Goal: Transaction & Acquisition: Purchase product/service

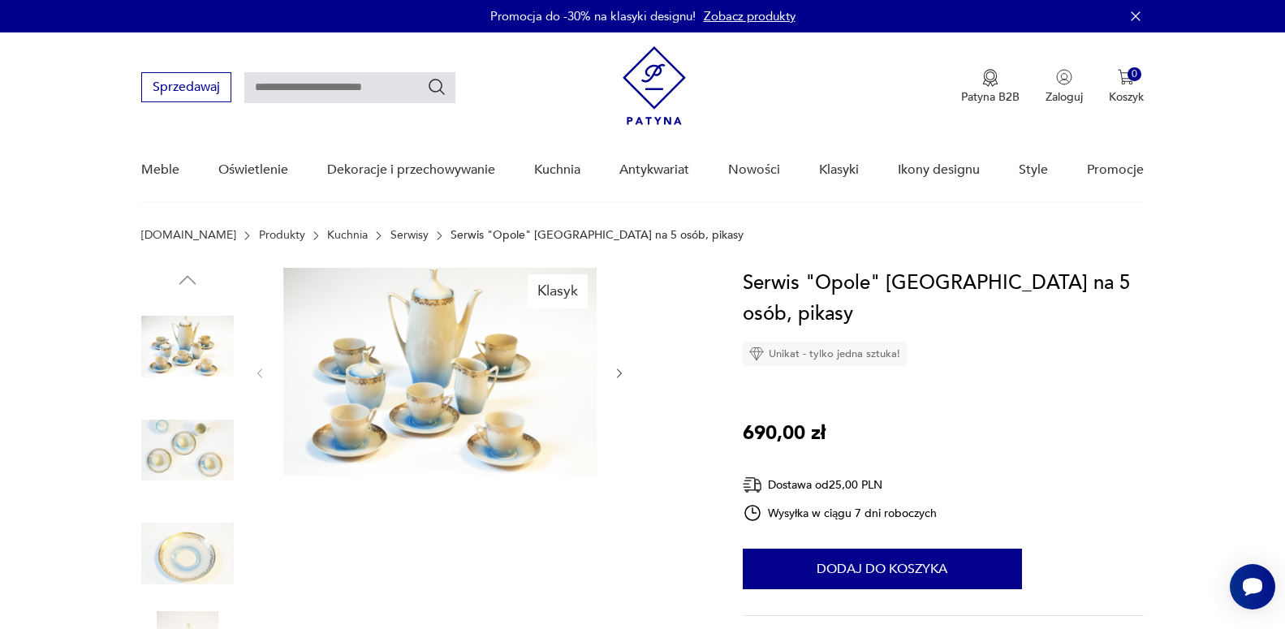
click at [485, 364] on img at bounding box center [439, 372] width 313 height 208
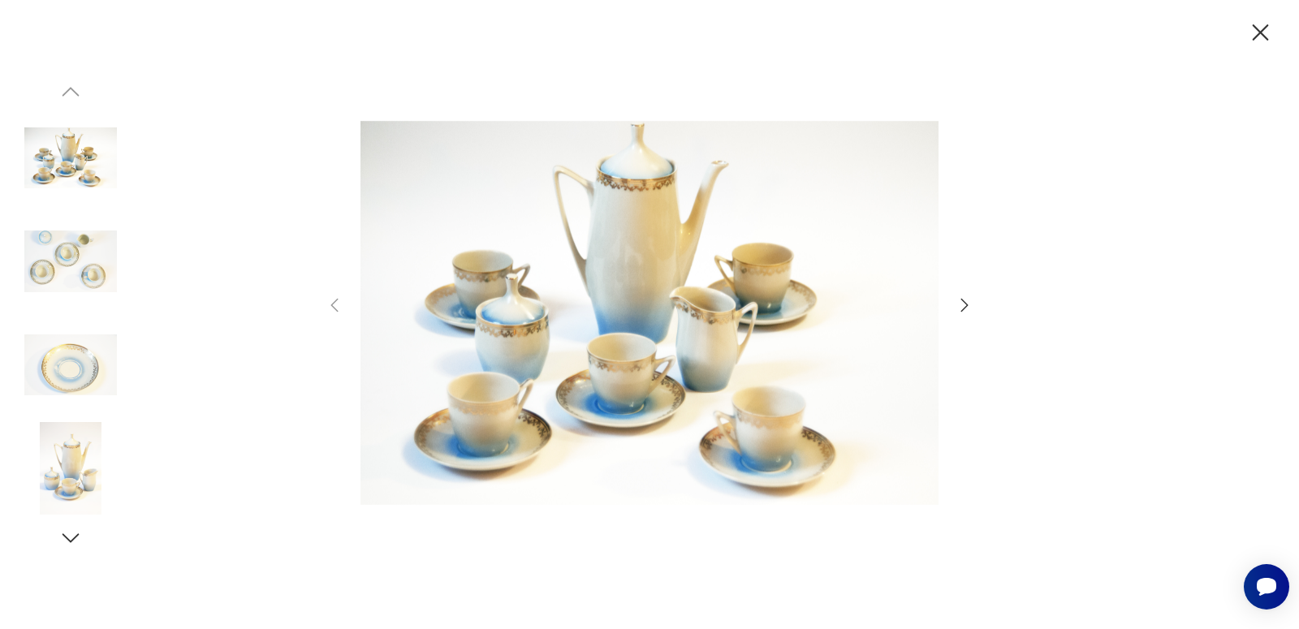
click at [62, 263] on img at bounding box center [70, 261] width 93 height 93
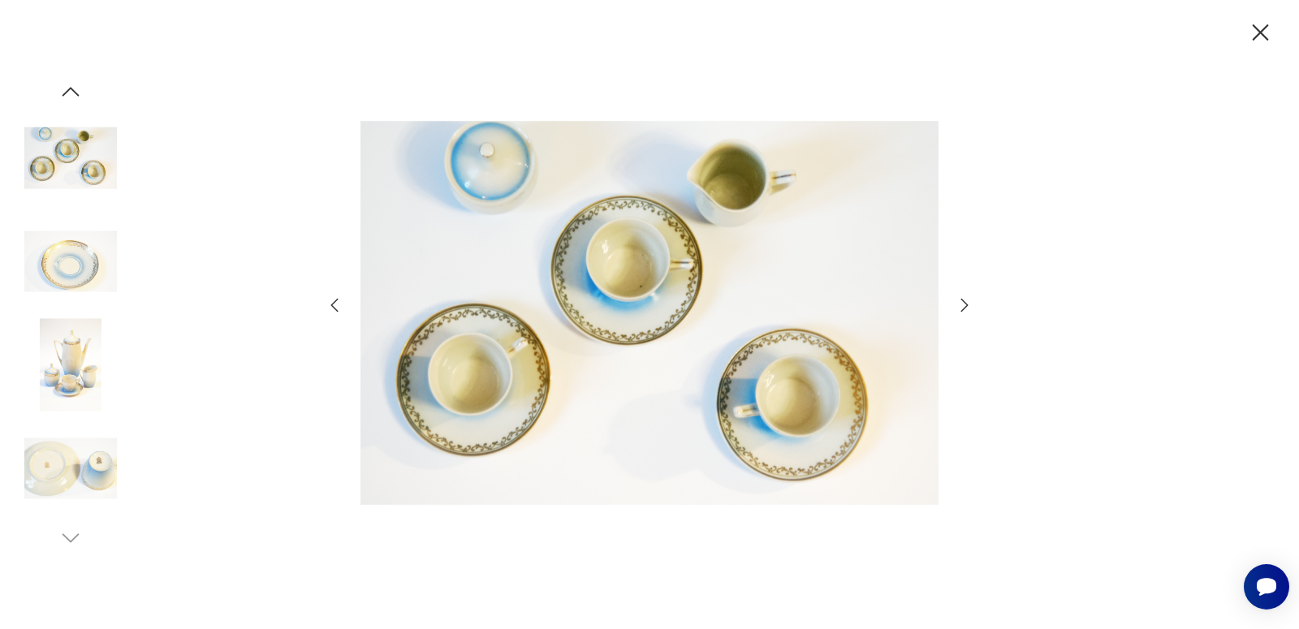
click at [62, 263] on img at bounding box center [70, 261] width 93 height 93
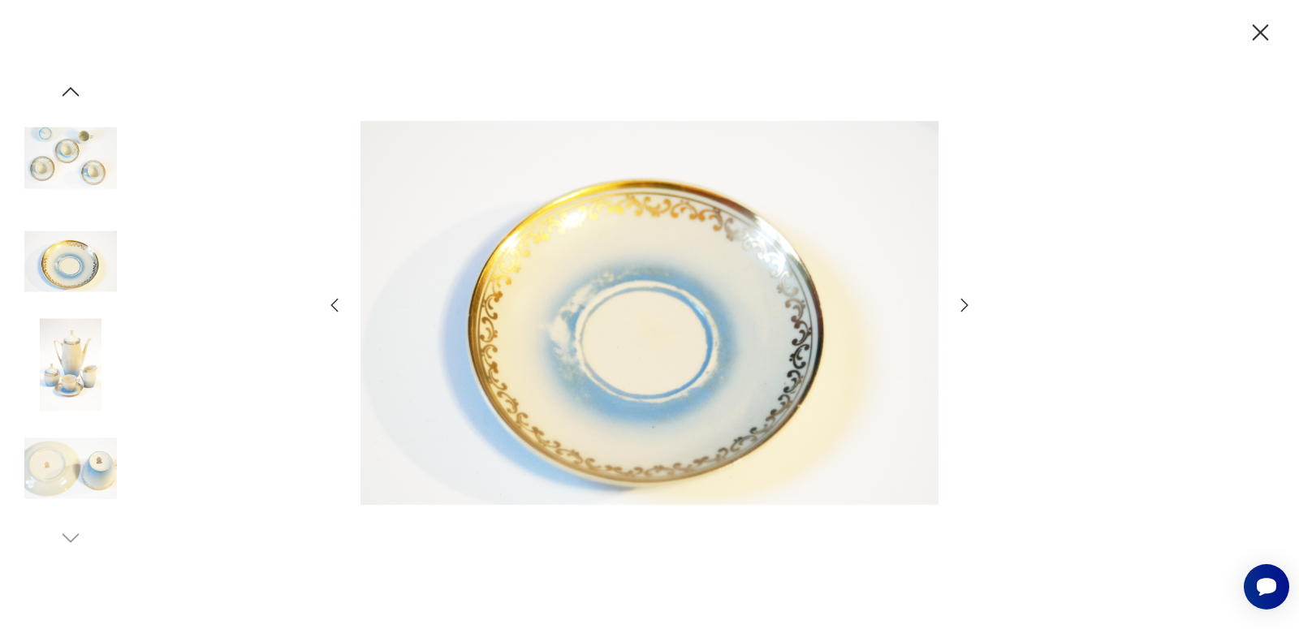
click at [63, 265] on img at bounding box center [70, 261] width 93 height 93
click at [67, 341] on img at bounding box center [70, 365] width 93 height 93
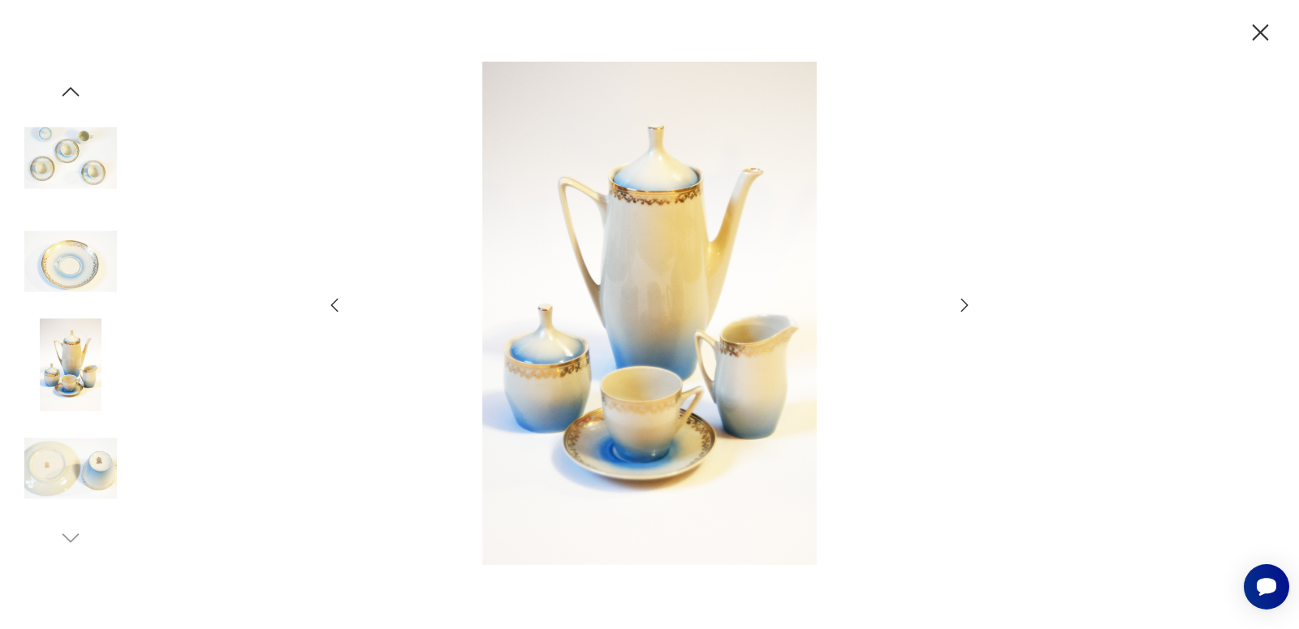
click at [67, 341] on img at bounding box center [70, 365] width 93 height 93
click at [62, 463] on img at bounding box center [70, 468] width 93 height 93
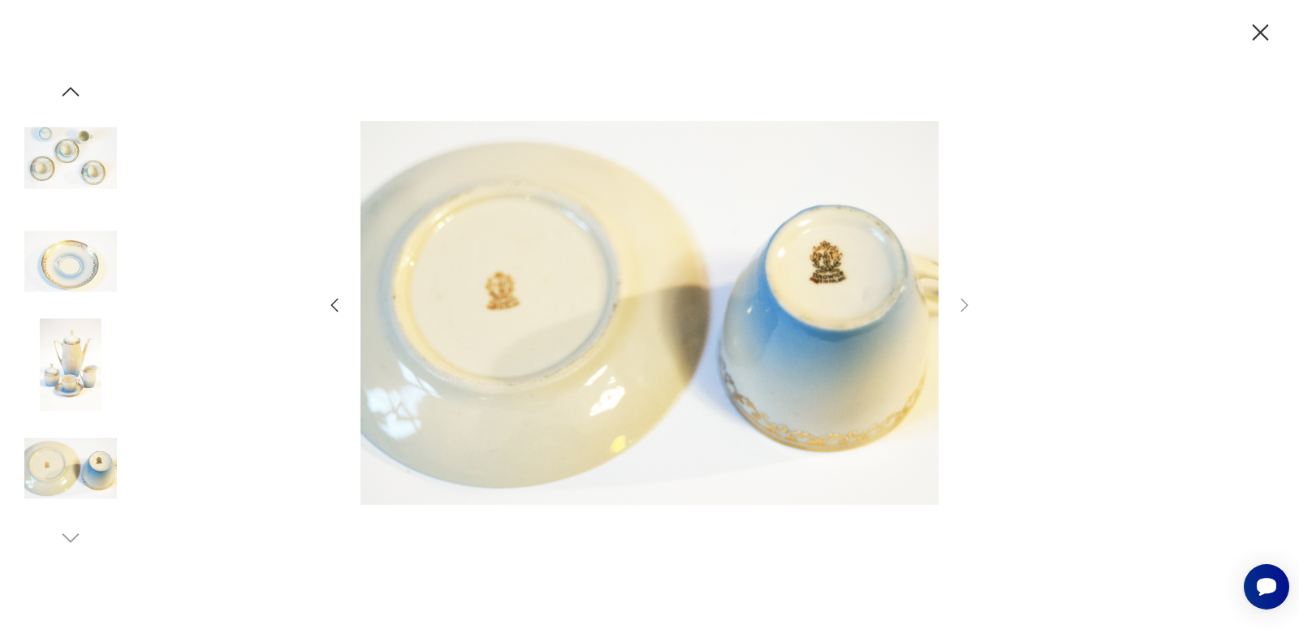
click at [62, 463] on img at bounding box center [70, 468] width 93 height 93
